Goal: Information Seeking & Learning: Learn about a topic

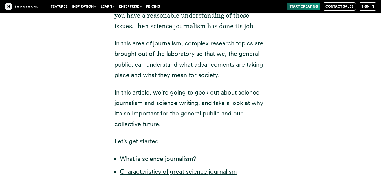
scroll to position [310, 0]
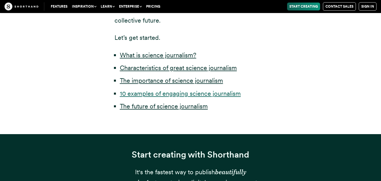
click at [223, 95] on link "10 examples of engaging science journalism" at bounding box center [180, 93] width 121 height 7
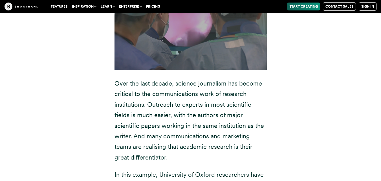
scroll to position [3252, 0]
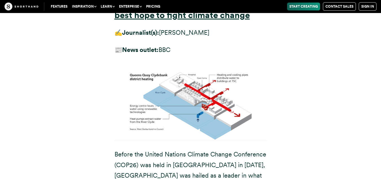
scroll to position [4033, 0]
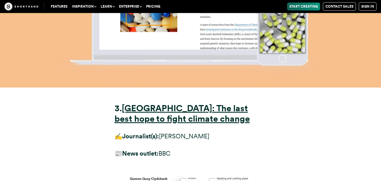
click at [195, 131] on p "✍️ Journalist(s): [PERSON_NAME]" at bounding box center [191, 136] width 152 height 10
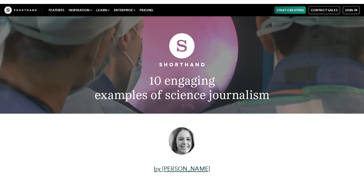
scroll to position [104, 0]
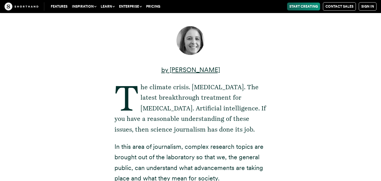
click at [198, 75] on p "by [PERSON_NAME]" at bounding box center [191, 70] width 152 height 10
click at [181, 172] on p "In this area of journalism, complex research topics are brought out of the labo…" at bounding box center [191, 162] width 152 height 42
